Goal: Transaction & Acquisition: Purchase product/service

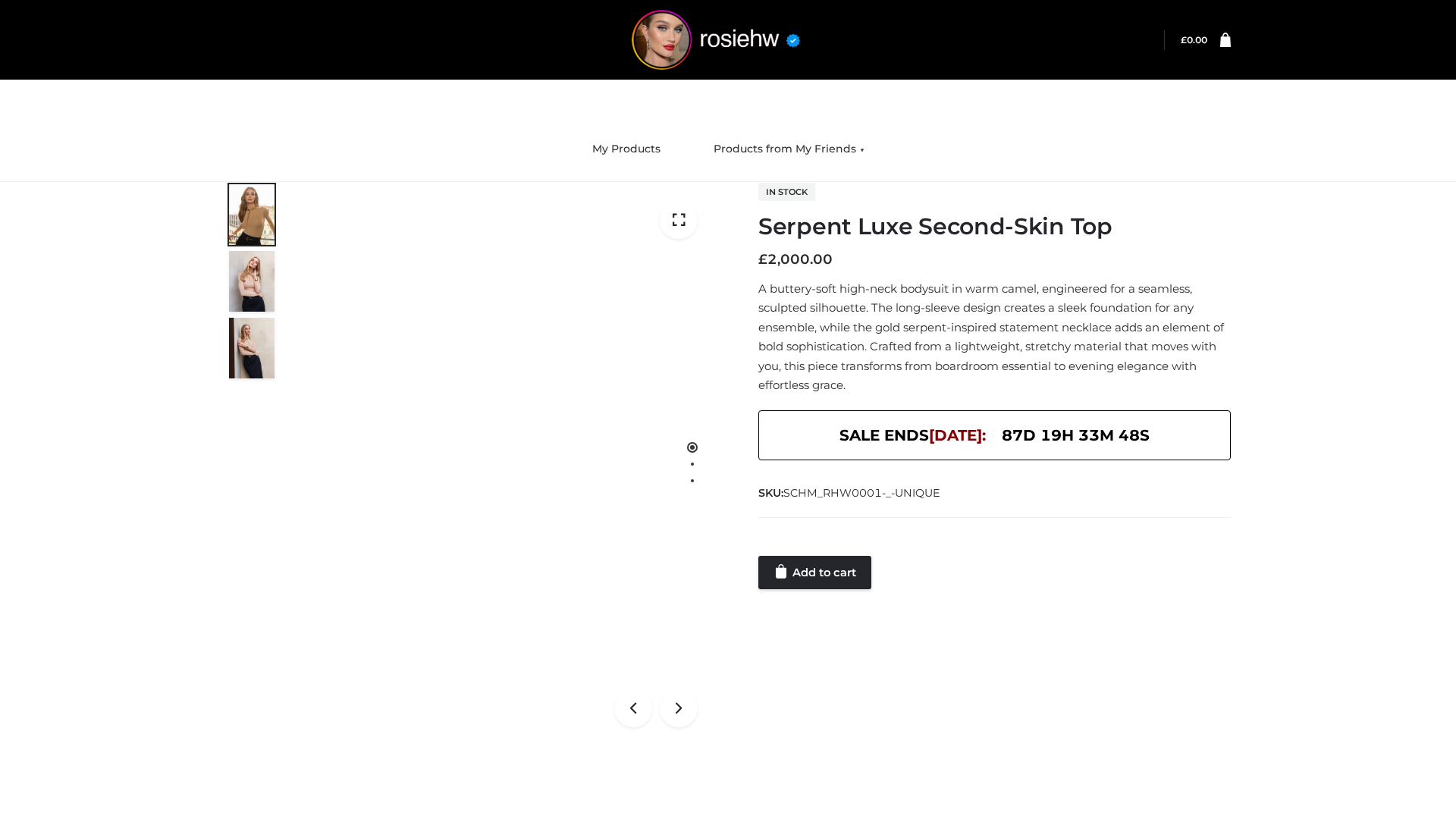
click at [816, 572] on link "Add to cart" at bounding box center [814, 572] width 113 height 33
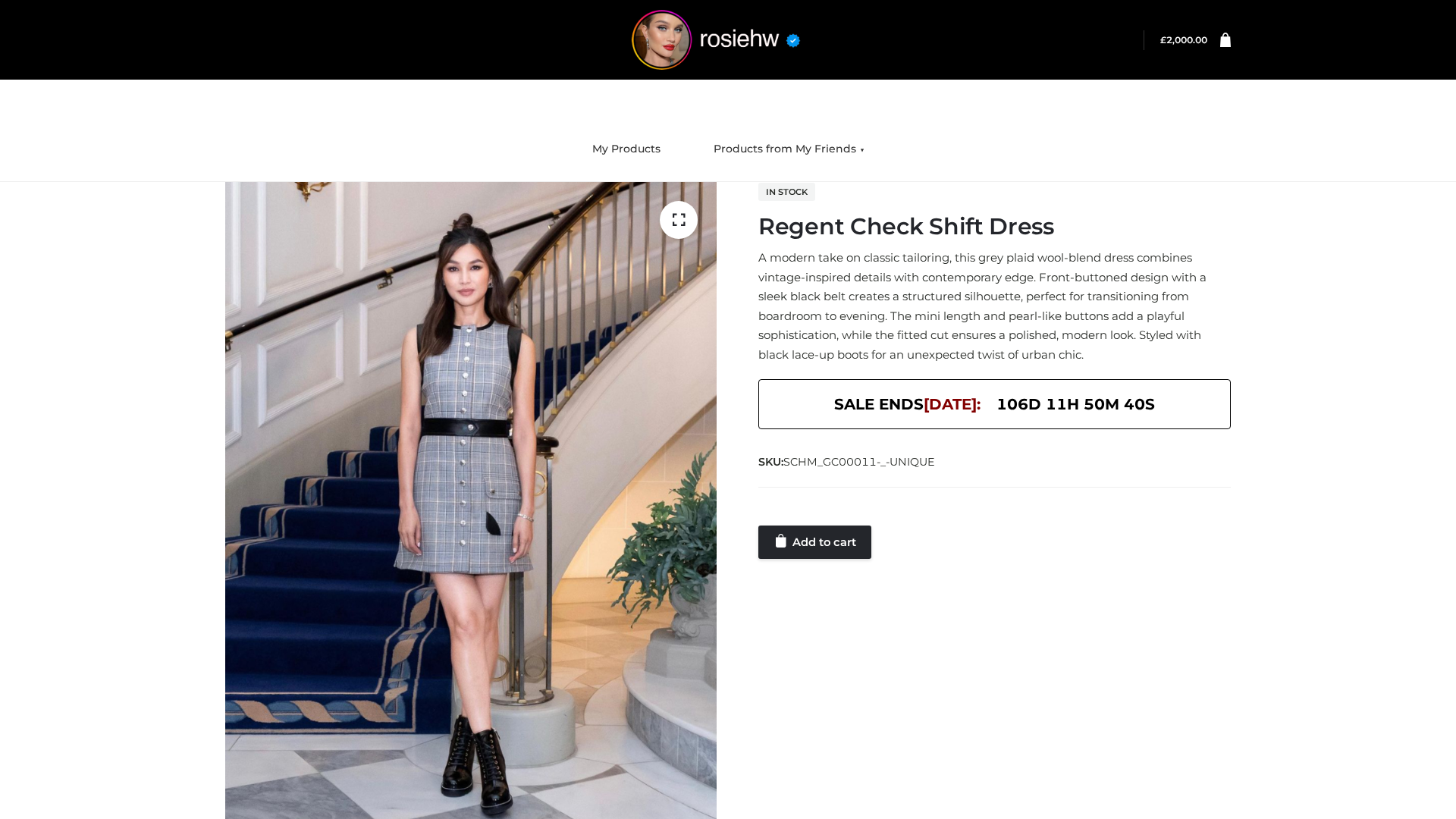
click at [816, 542] on link "Add to cart" at bounding box center [814, 543] width 113 height 33
